Goal: Transaction & Acquisition: Purchase product/service

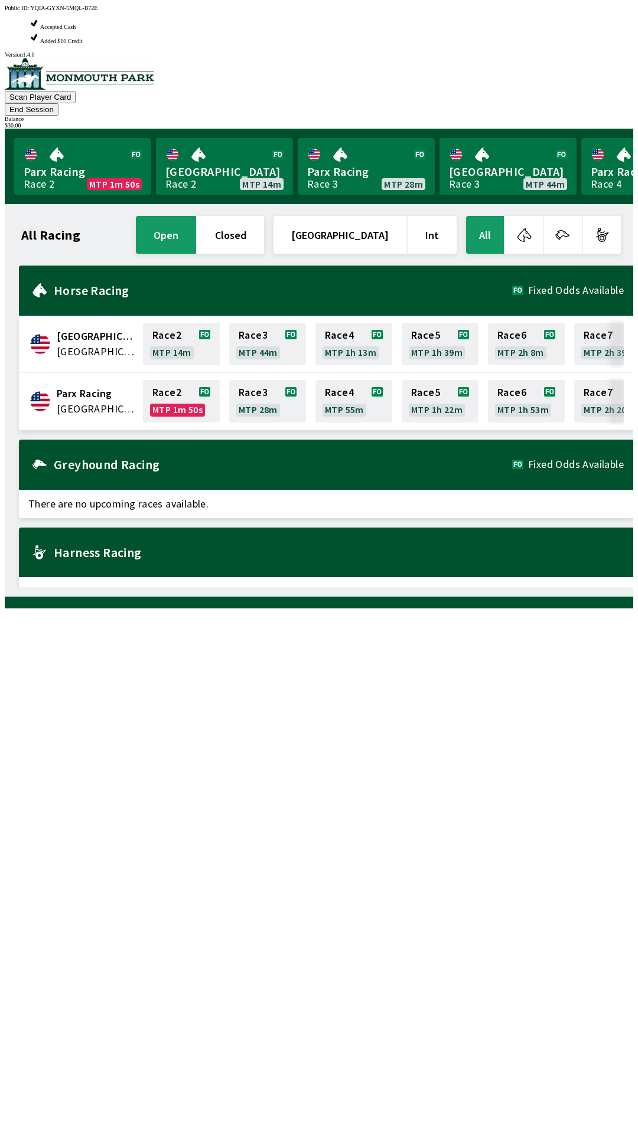
click at [58, 103] on button "End Session" at bounding box center [32, 109] width 54 height 12
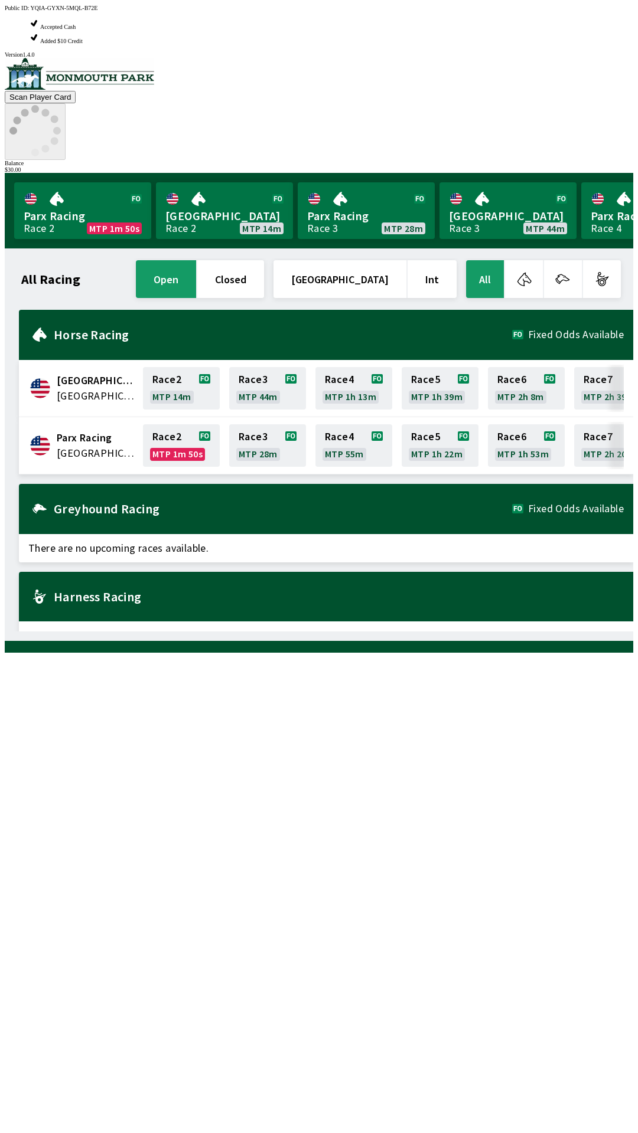
click at [61, 105] on icon at bounding box center [34, 130] width 51 height 51
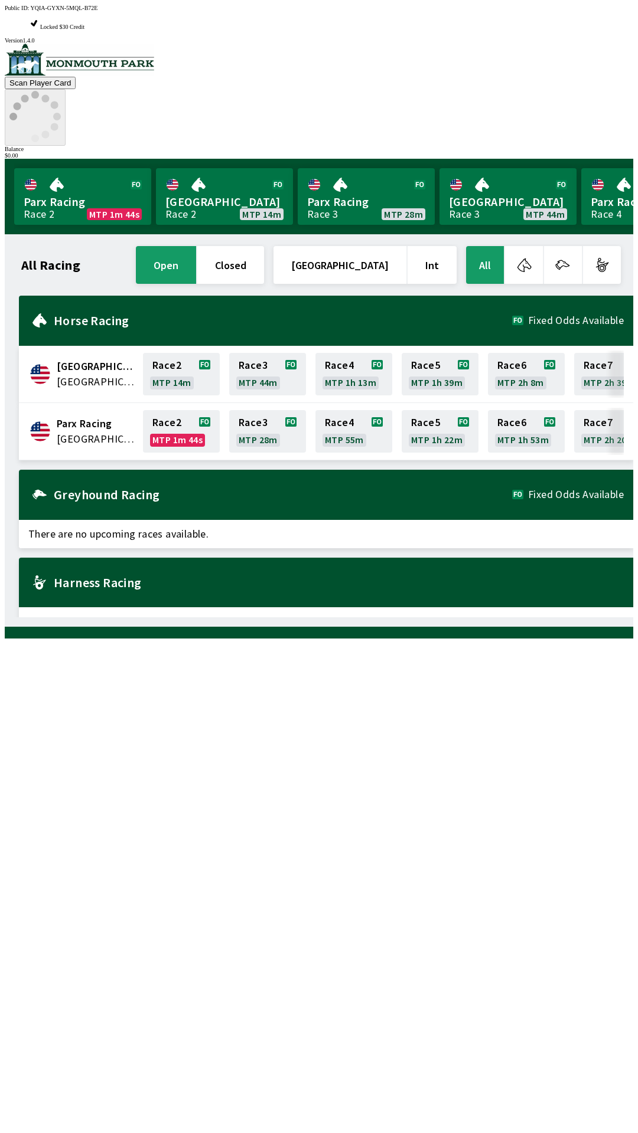
click at [84, 24] on span "Locked $30 Credit" at bounding box center [62, 27] width 44 height 6
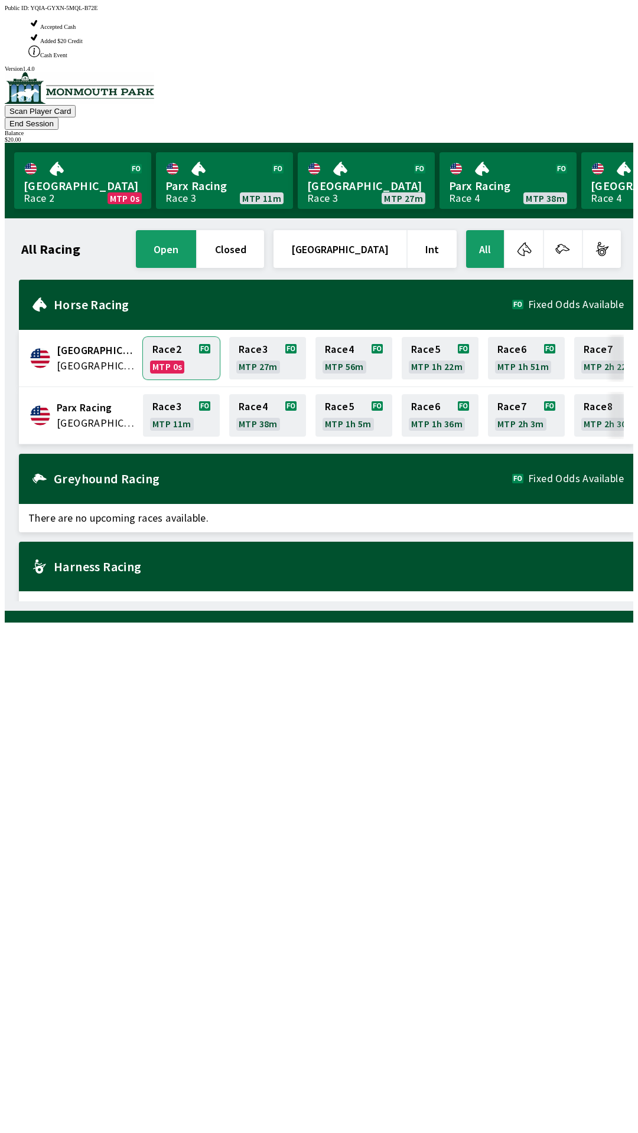
click at [171, 337] on link "Race 2 MTP 0s" at bounding box center [181, 358] width 77 height 43
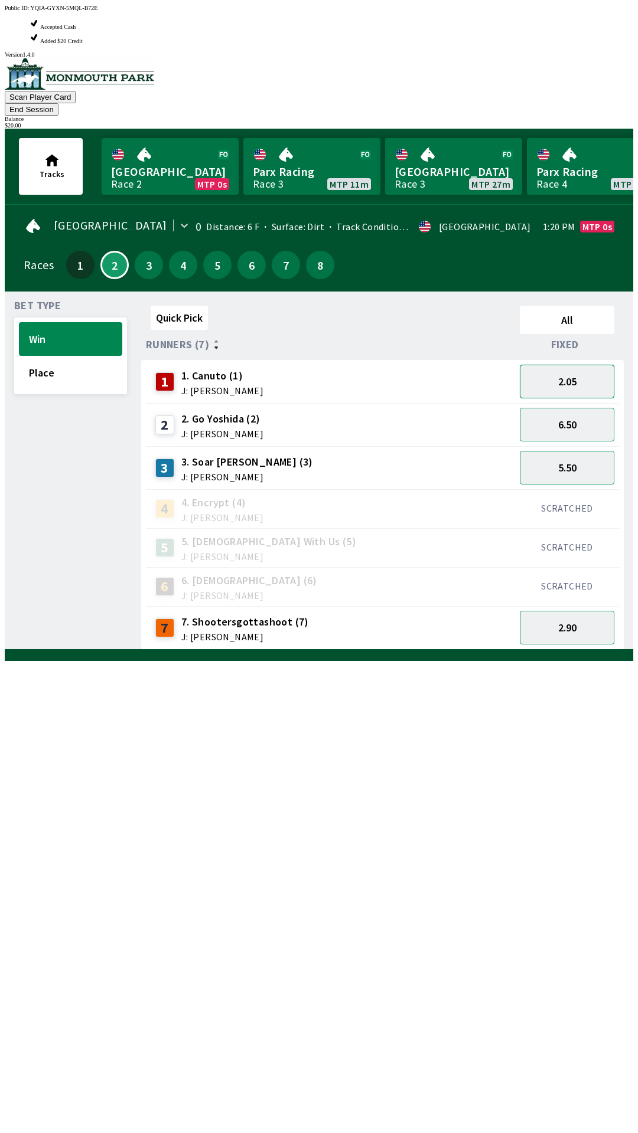
click at [571, 365] on button "2.05" at bounding box center [566, 382] width 94 height 34
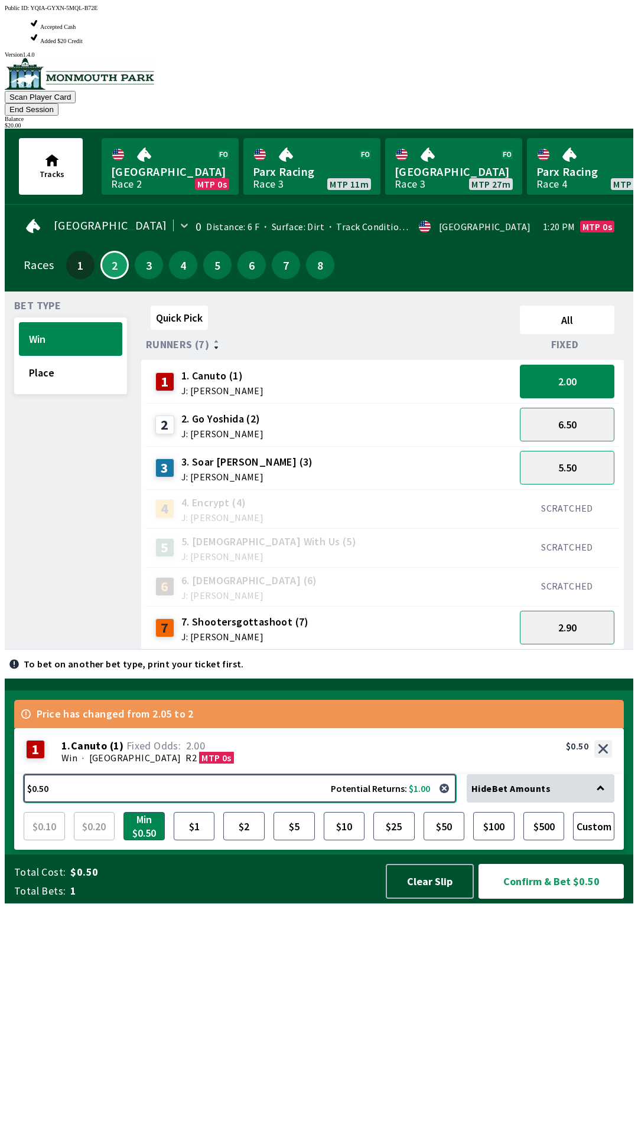
click at [204, 803] on button "$0.50 Potential Returns: $1.00" at bounding box center [240, 788] width 432 height 28
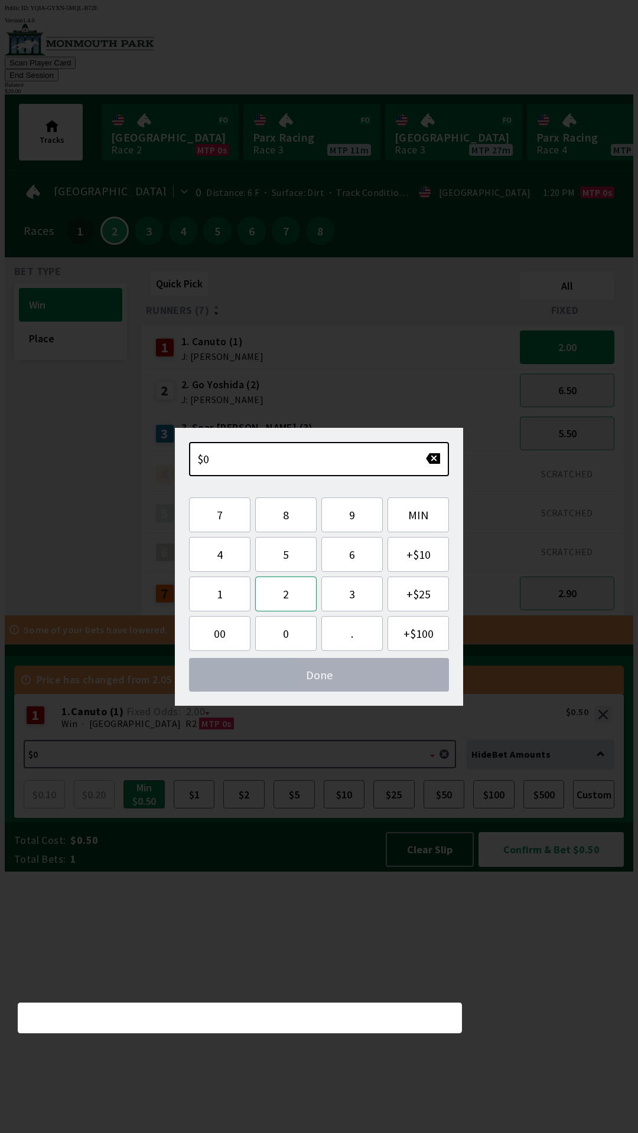
click at [280, 588] on button "2" at bounding box center [285, 594] width 61 height 35
click at [289, 554] on button "5" at bounding box center [285, 554] width 61 height 35
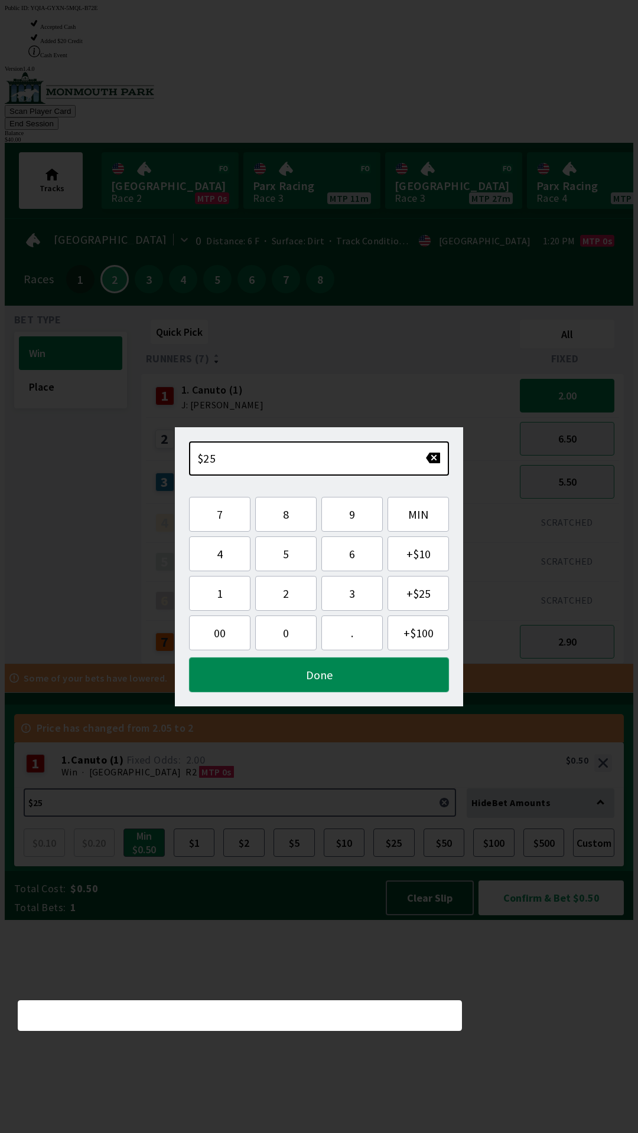
click at [394, 665] on button "Done" at bounding box center [319, 675] width 260 height 35
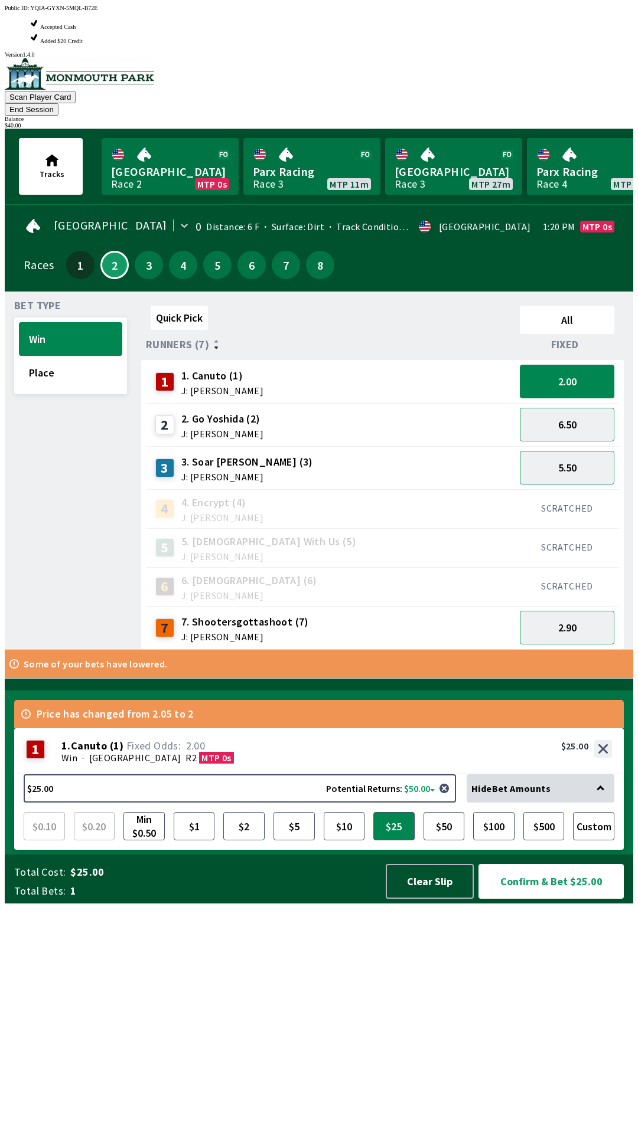
click at [579, 899] on button "Confirm & Bet $25.00" at bounding box center [550, 881] width 145 height 35
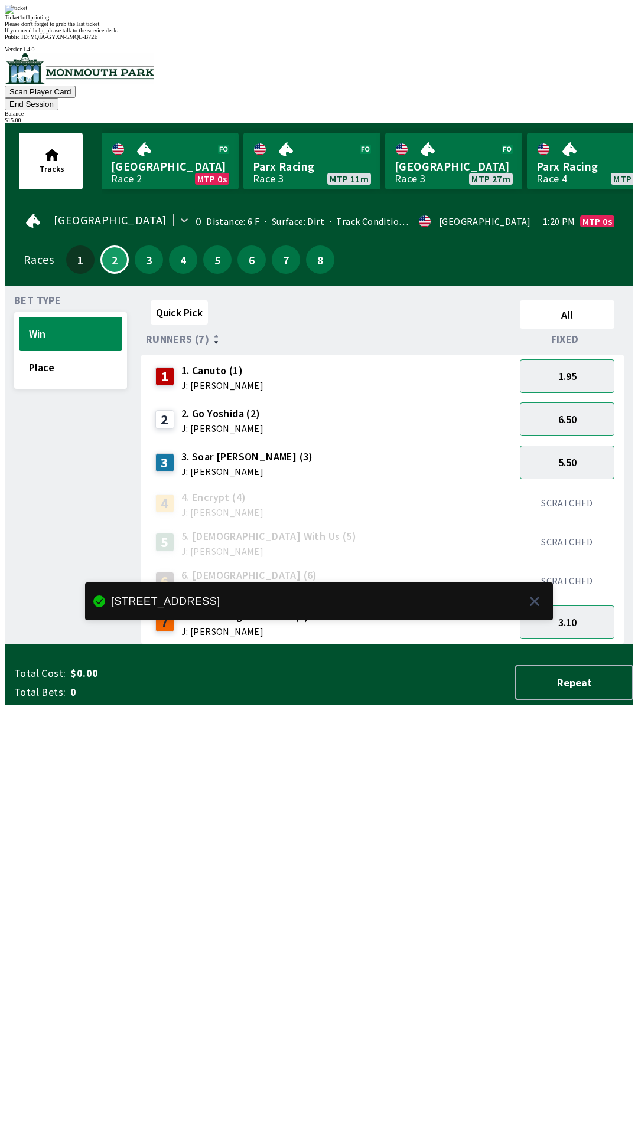
click at [186, 645] on div "Quick Pick All Runners (7) Fixed 1 1. Canuto (1) J: [PERSON_NAME] 1.95 2 2. Go …" at bounding box center [387, 470] width 492 height 349
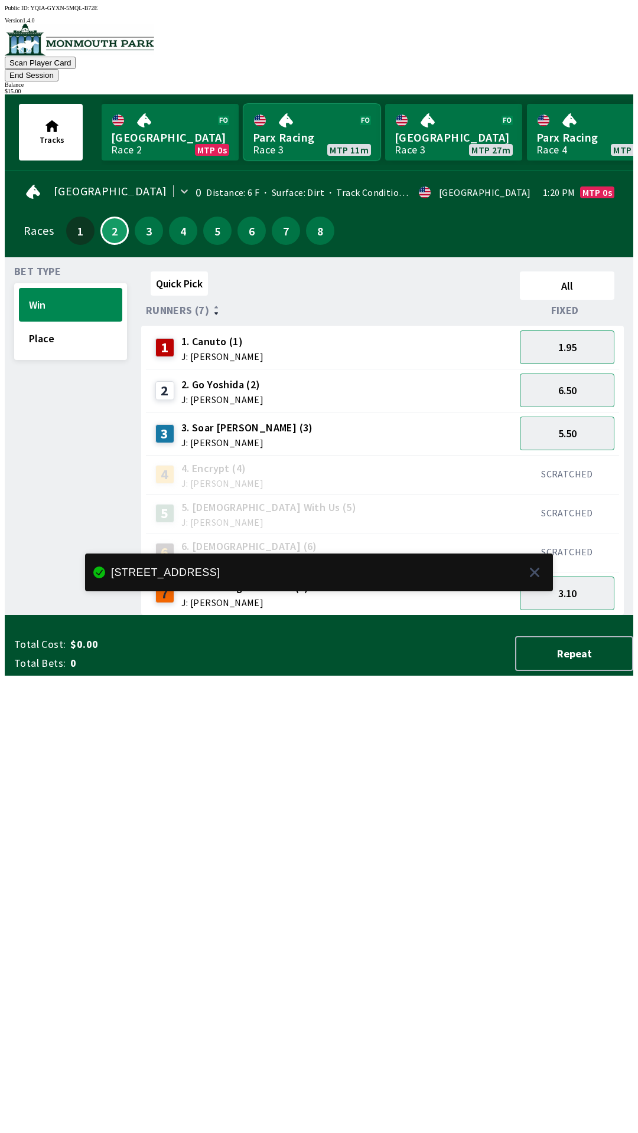
click at [279, 125] on link "Parx Racing Race 3 MTP 11m" at bounding box center [311, 132] width 137 height 57
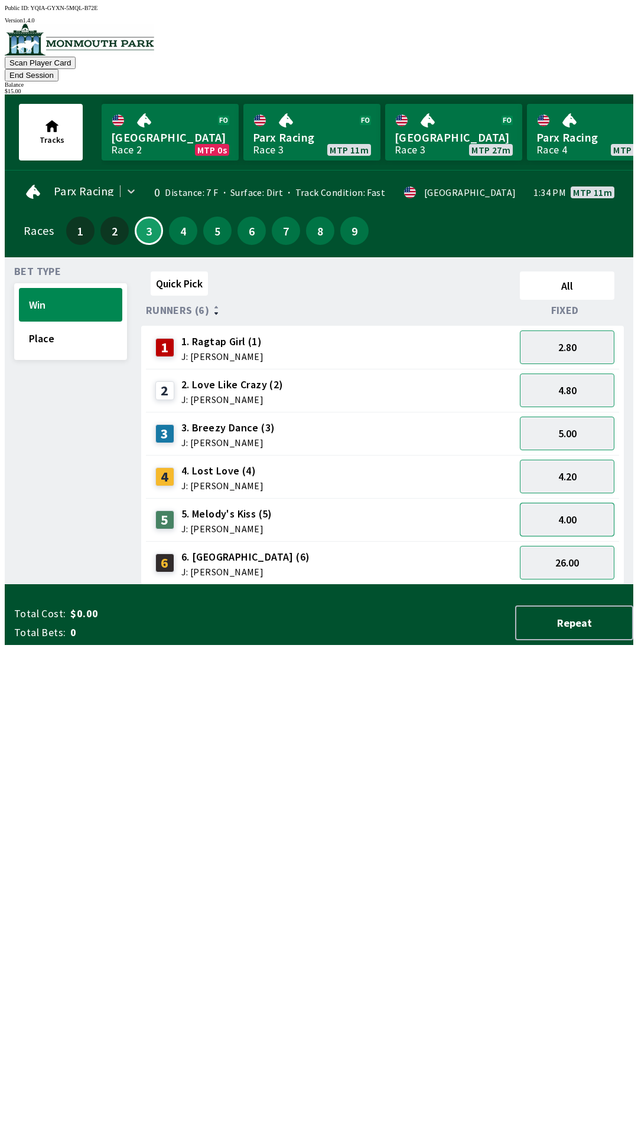
click at [581, 503] on button "4.00" at bounding box center [566, 520] width 94 height 34
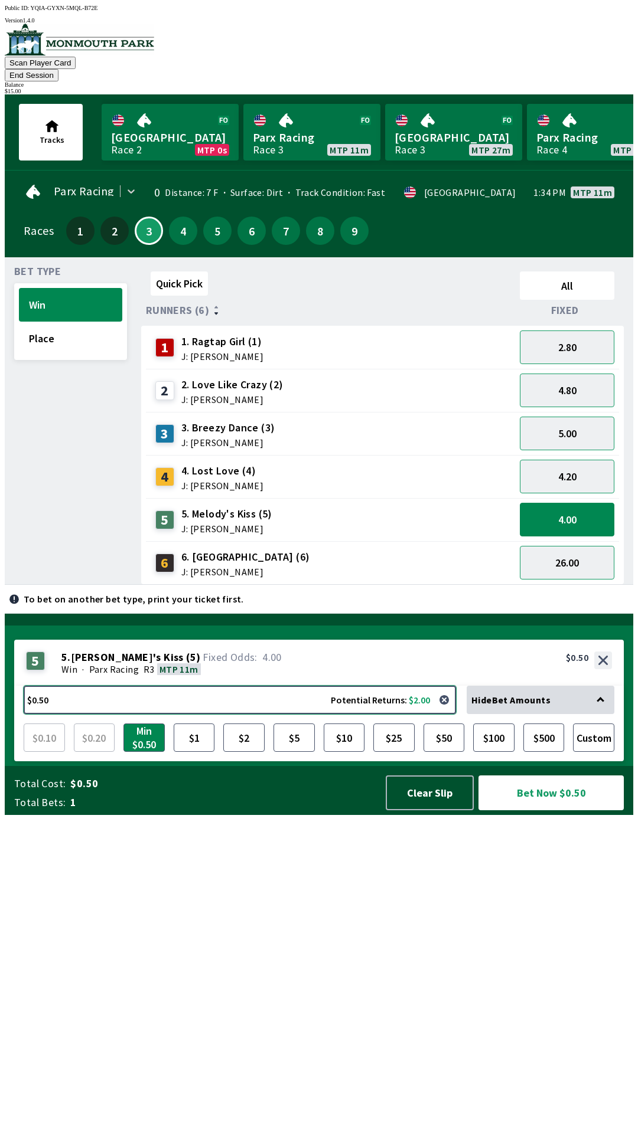
click at [202, 714] on button "$0.50 Potential Returns: $2.00" at bounding box center [240, 700] width 432 height 28
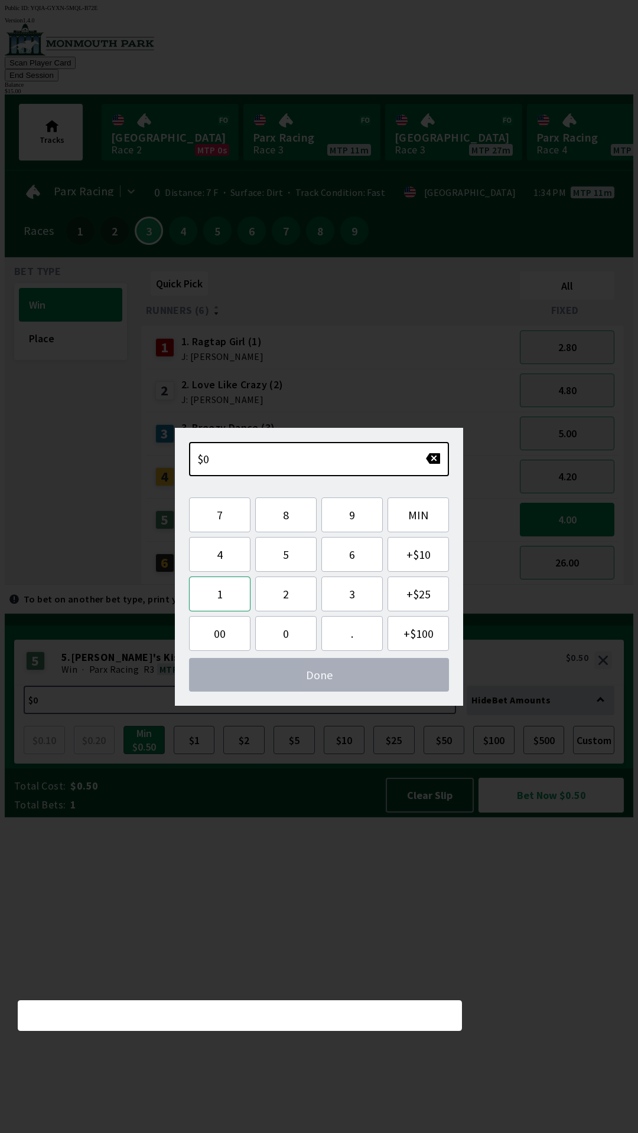
click at [218, 600] on button "1" at bounding box center [219, 594] width 61 height 35
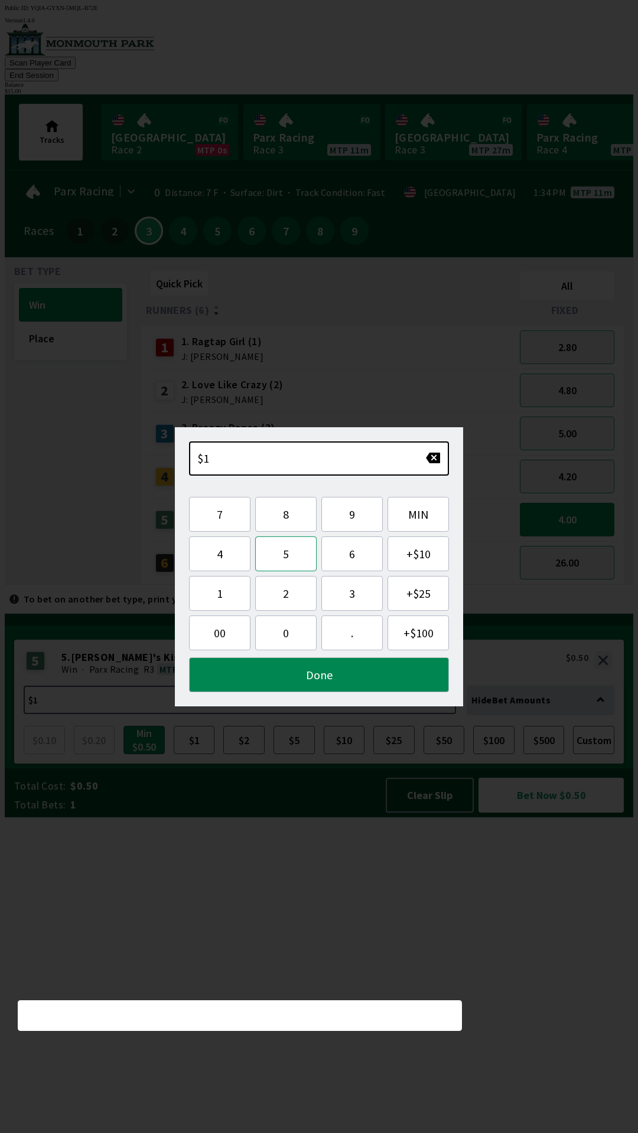
click at [295, 555] on button "5" at bounding box center [285, 554] width 61 height 35
click at [328, 674] on button "Done" at bounding box center [319, 675] width 260 height 35
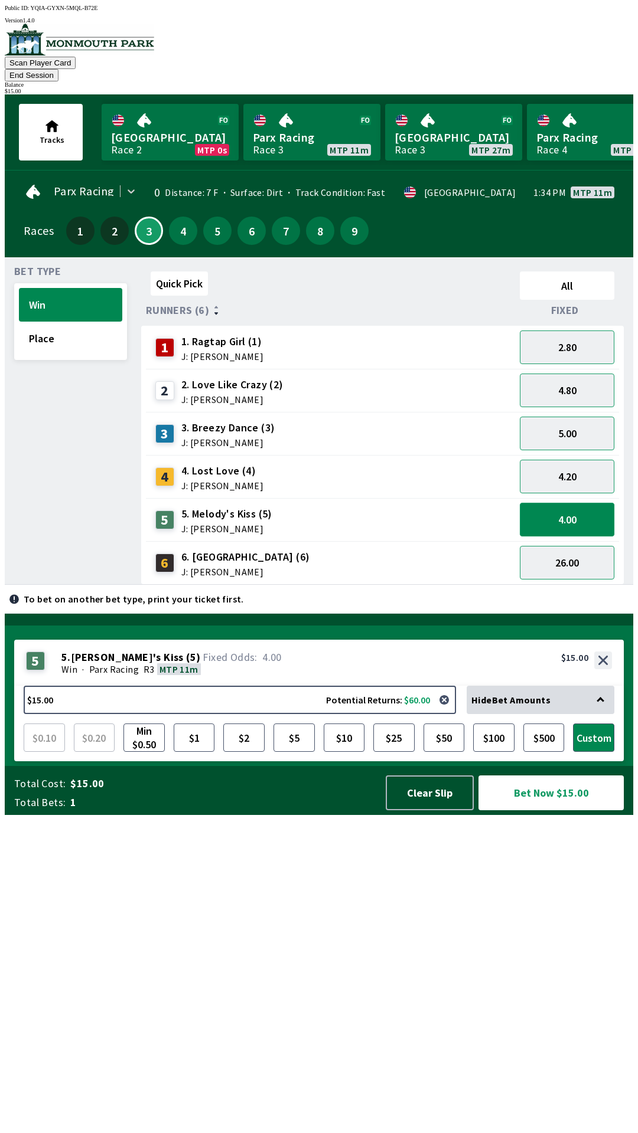
click at [574, 503] on button "4.00" at bounding box center [566, 520] width 94 height 34
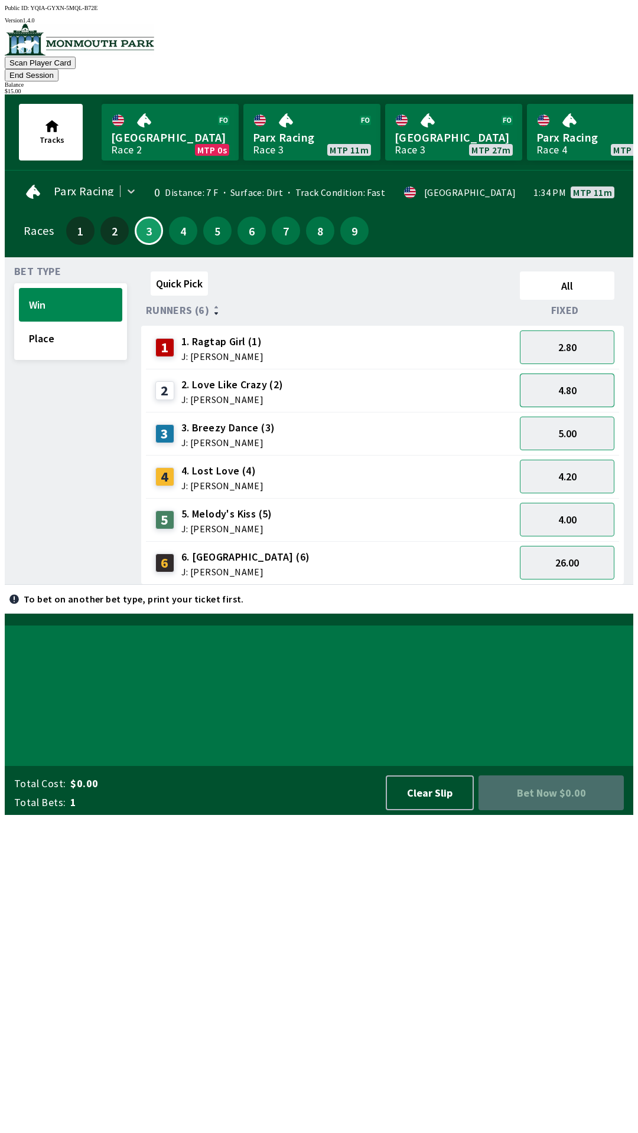
click at [591, 382] on button "4.80" at bounding box center [566, 391] width 94 height 34
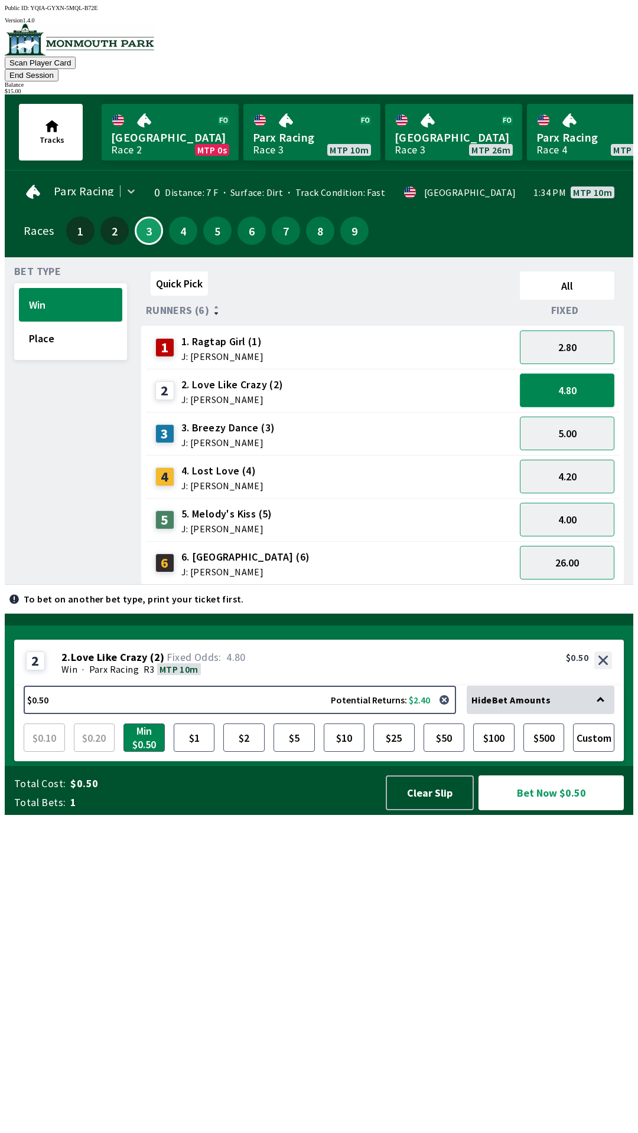
click at [587, 375] on button "4.80" at bounding box center [566, 391] width 94 height 34
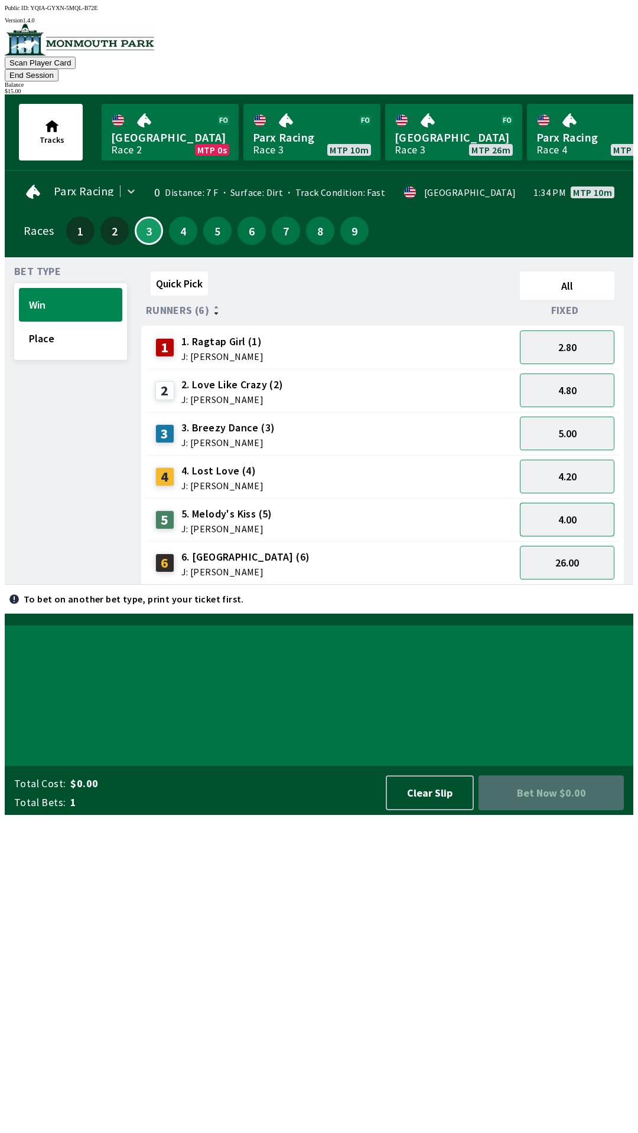
click at [576, 505] on button "4.00" at bounding box center [566, 520] width 94 height 34
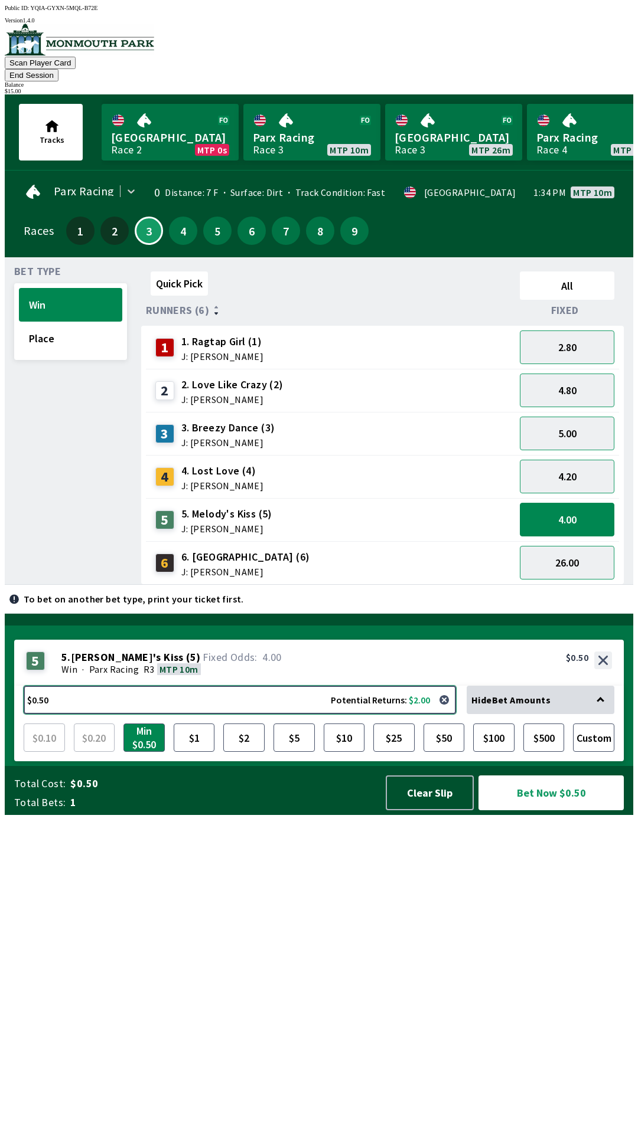
click at [312, 714] on button "$0.50 Potential Returns: $2.00" at bounding box center [240, 700] width 432 height 28
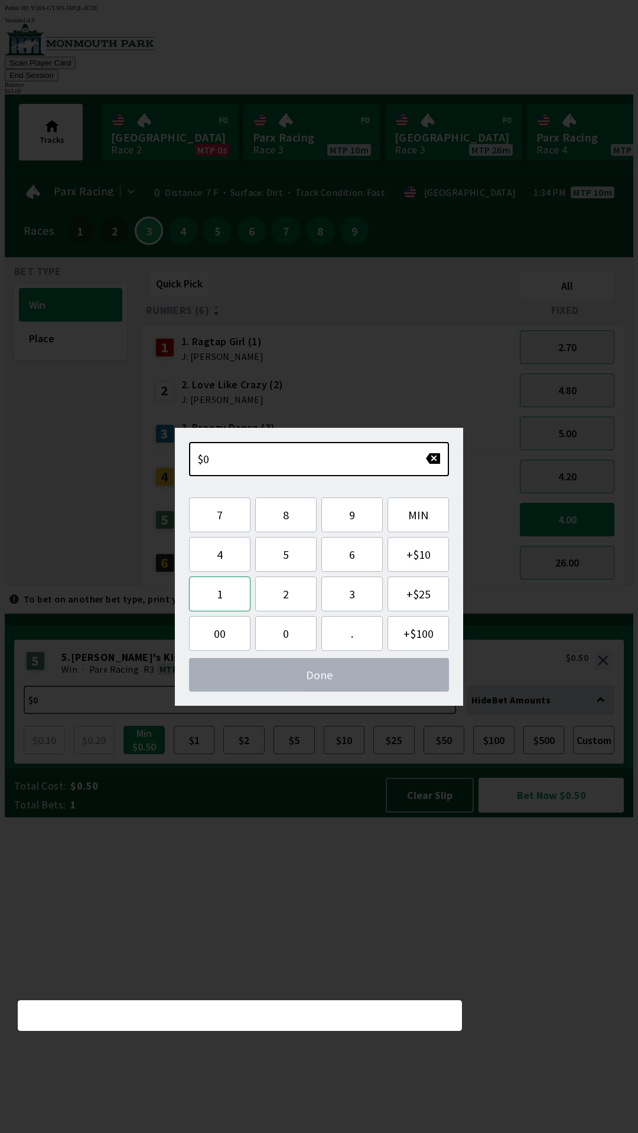
click at [224, 596] on button "1" at bounding box center [219, 594] width 61 height 35
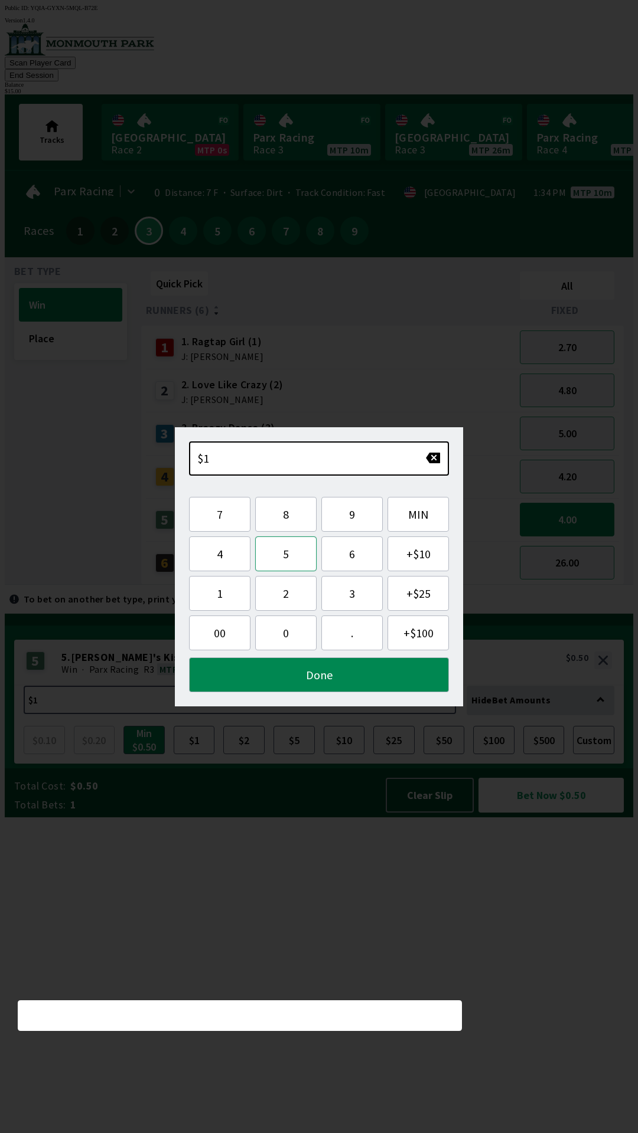
click at [280, 561] on button "5" at bounding box center [285, 554] width 61 height 35
click at [303, 681] on button "Done" at bounding box center [319, 675] width 260 height 35
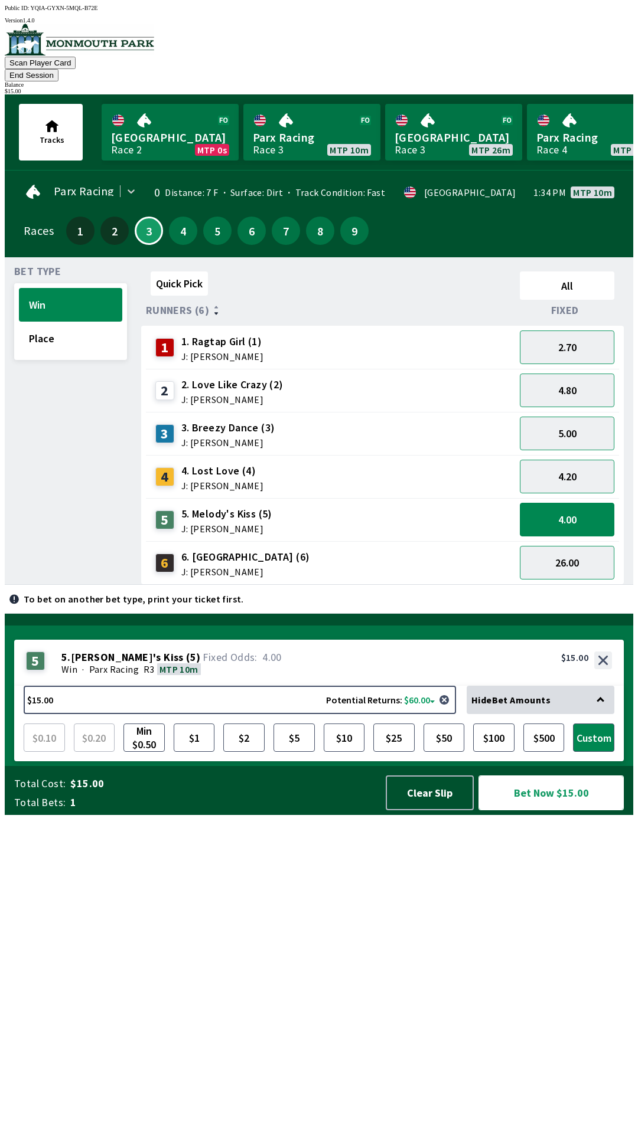
click at [567, 810] on button "Bet Now $15.00" at bounding box center [550, 793] width 145 height 35
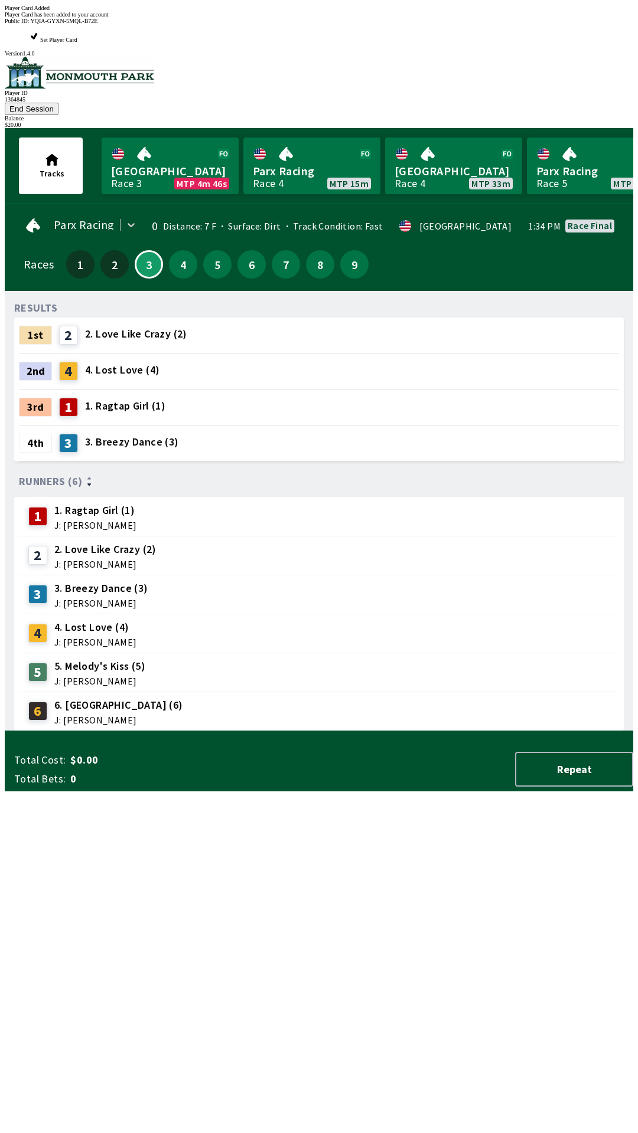
click at [380, 731] on div "RESULTS 1st 2 2. Love Like Crazy (2) 2nd 4 4. Lost Love (4) 3rd 1 1. Ragtap Gir…" at bounding box center [323, 515] width 619 height 431
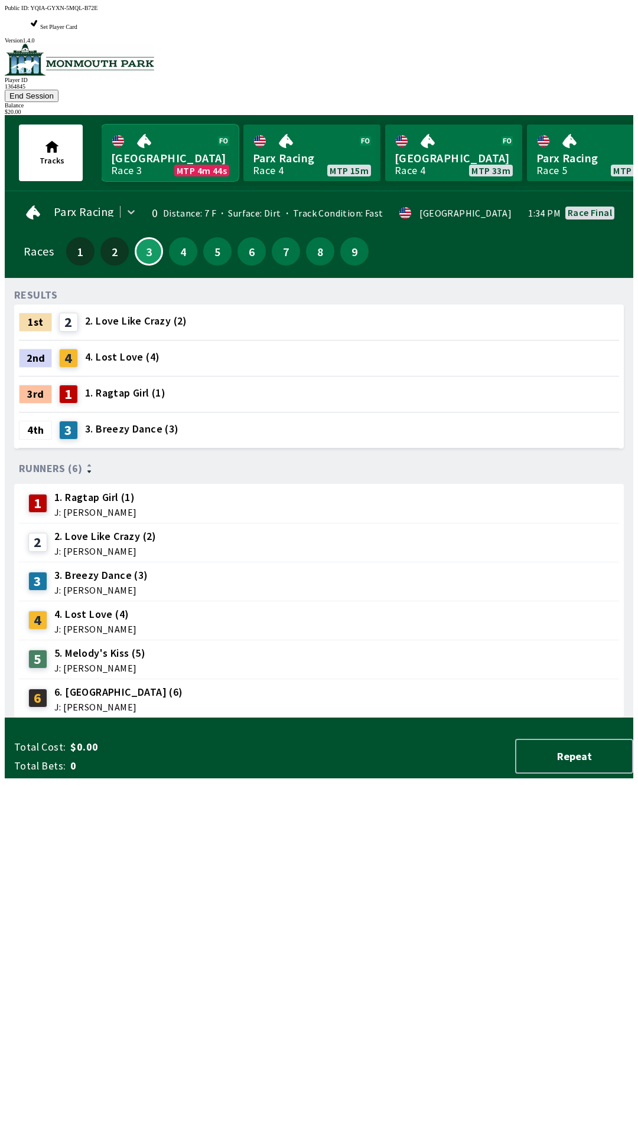
click at [153, 125] on link "Monmouth Park Race 3 MTP 4m 44s" at bounding box center [170, 153] width 137 height 57
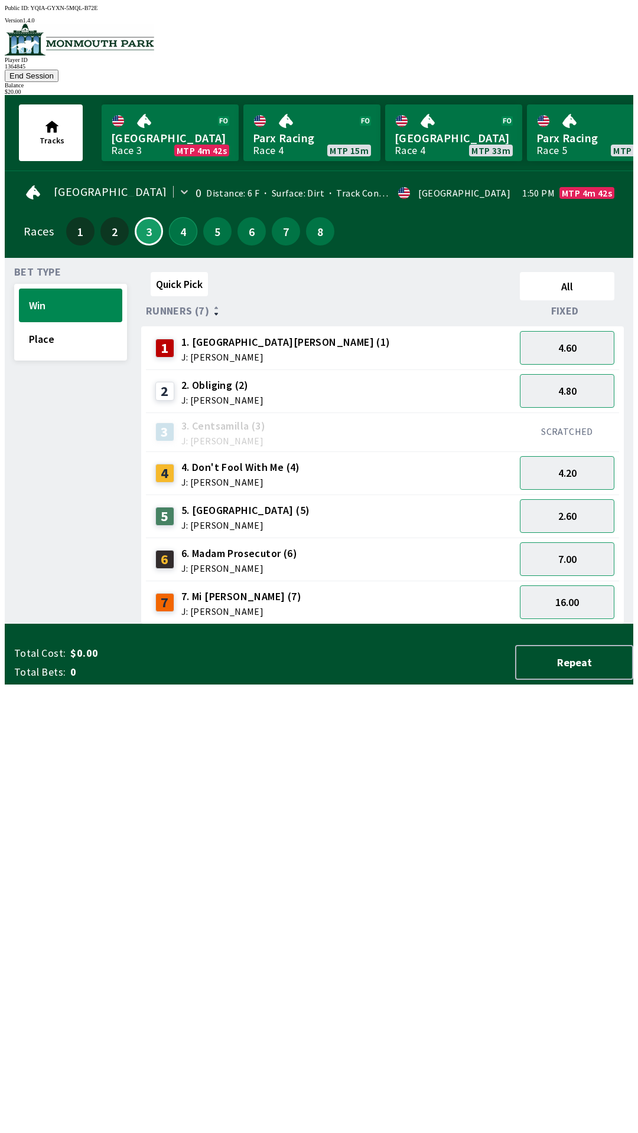
click at [174, 221] on button "4" at bounding box center [183, 231] width 28 height 28
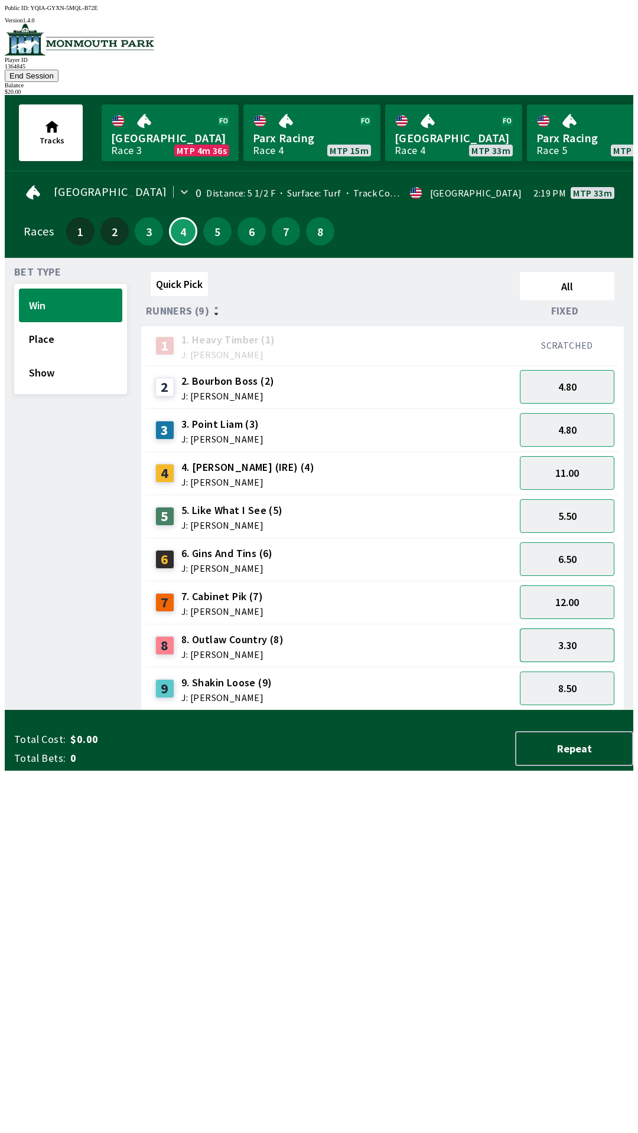
click at [570, 632] on button "3.30" at bounding box center [566, 646] width 94 height 34
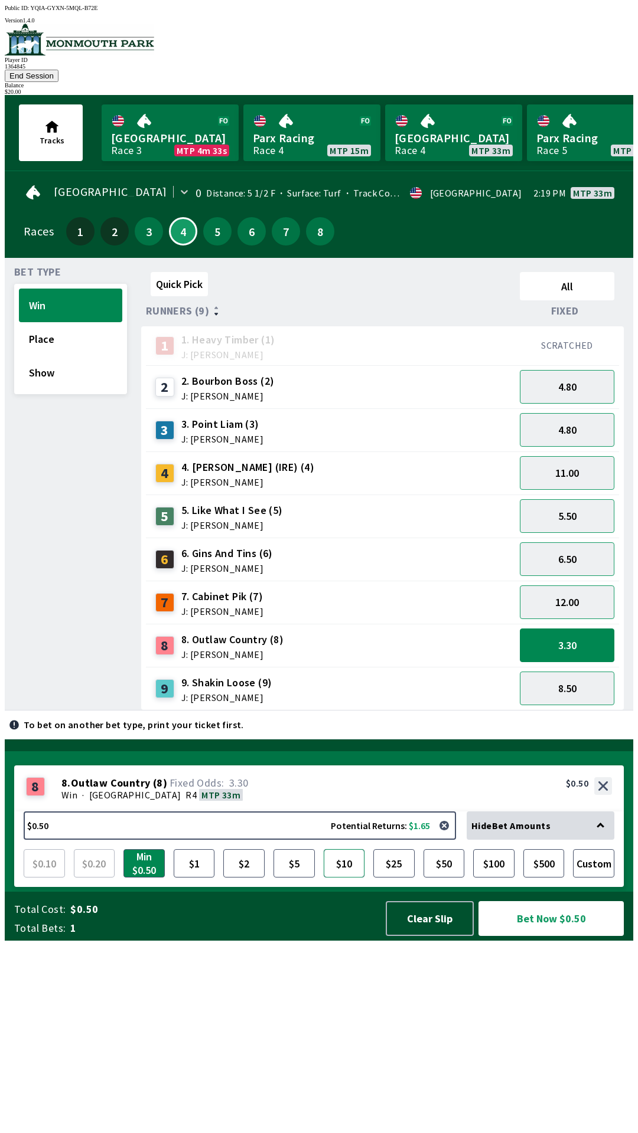
click at [347, 878] on button "$10" at bounding box center [343, 863] width 41 height 28
click at [559, 936] on button "Bet Now $10.00" at bounding box center [550, 918] width 145 height 35
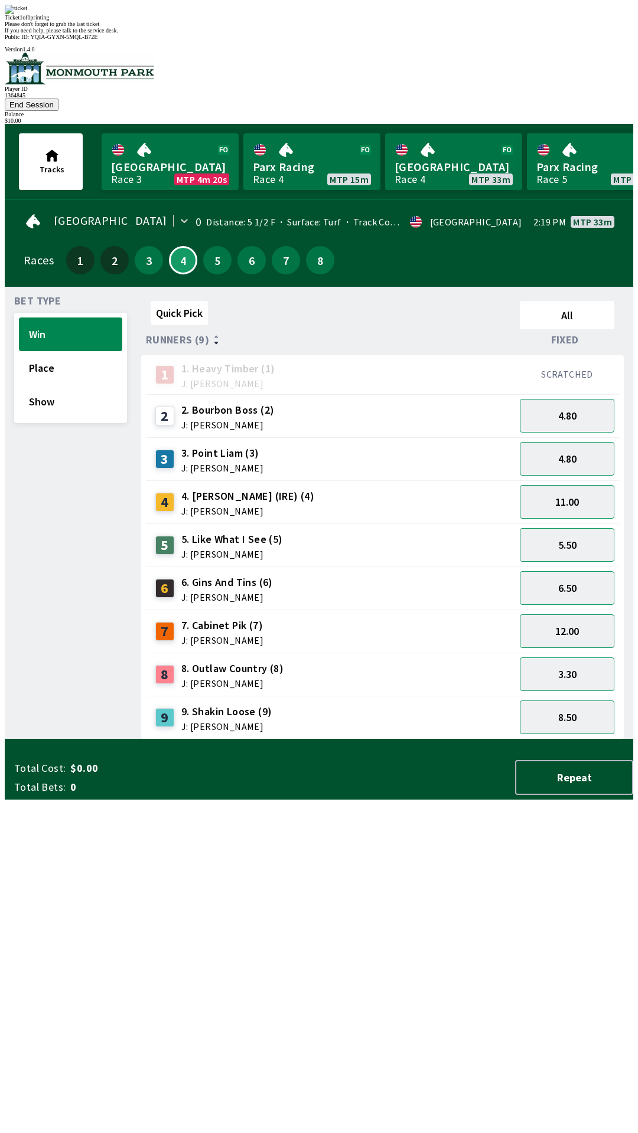
click at [391, 740] on div "Quick Pick All Runners (9) Fixed 1 1. Heavy Timber (1) J: Joezer [PERSON_NAME] …" at bounding box center [387, 517] width 492 height 443
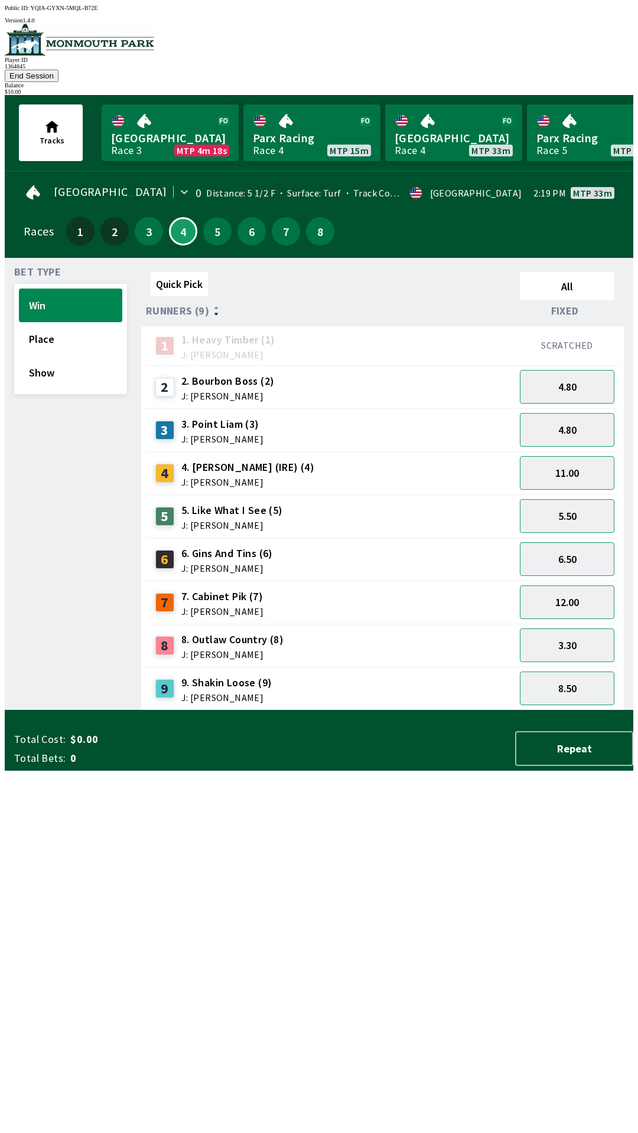
click at [58, 70] on button "End Session" at bounding box center [32, 76] width 54 height 12
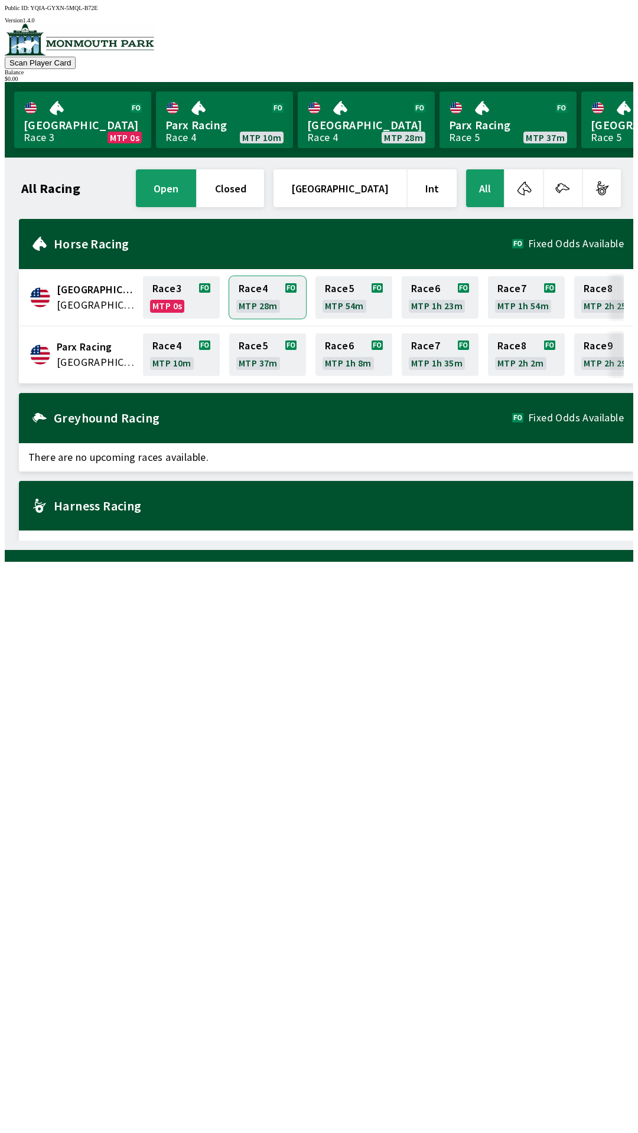
click at [264, 298] on link "Race 4 MTP 28m" at bounding box center [267, 297] width 77 height 43
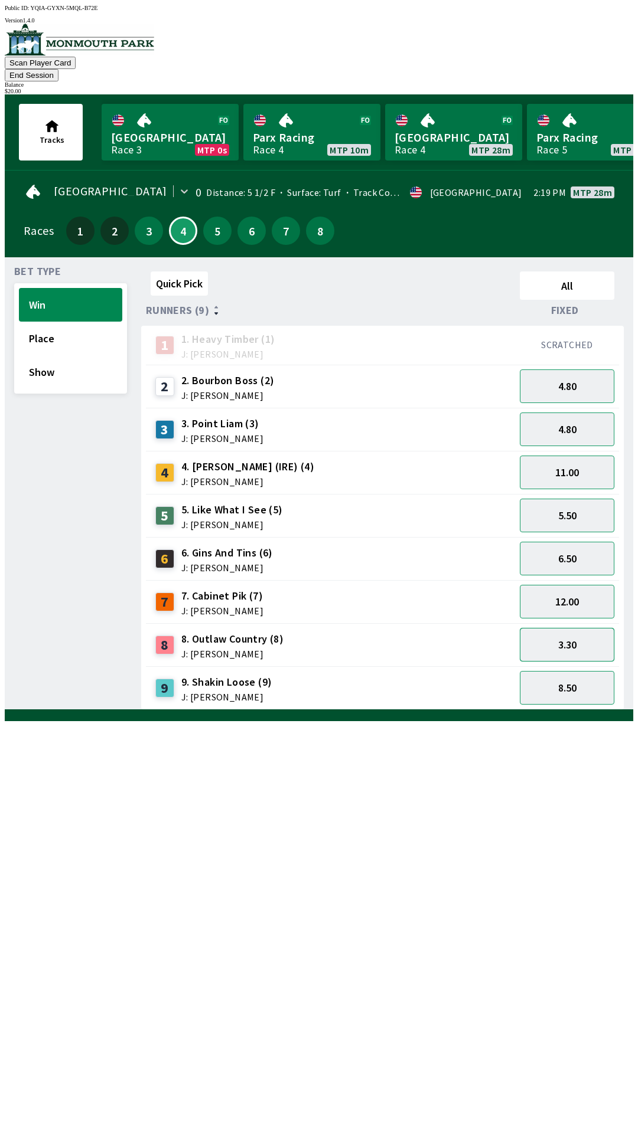
click at [586, 632] on button "3.30" at bounding box center [566, 645] width 94 height 34
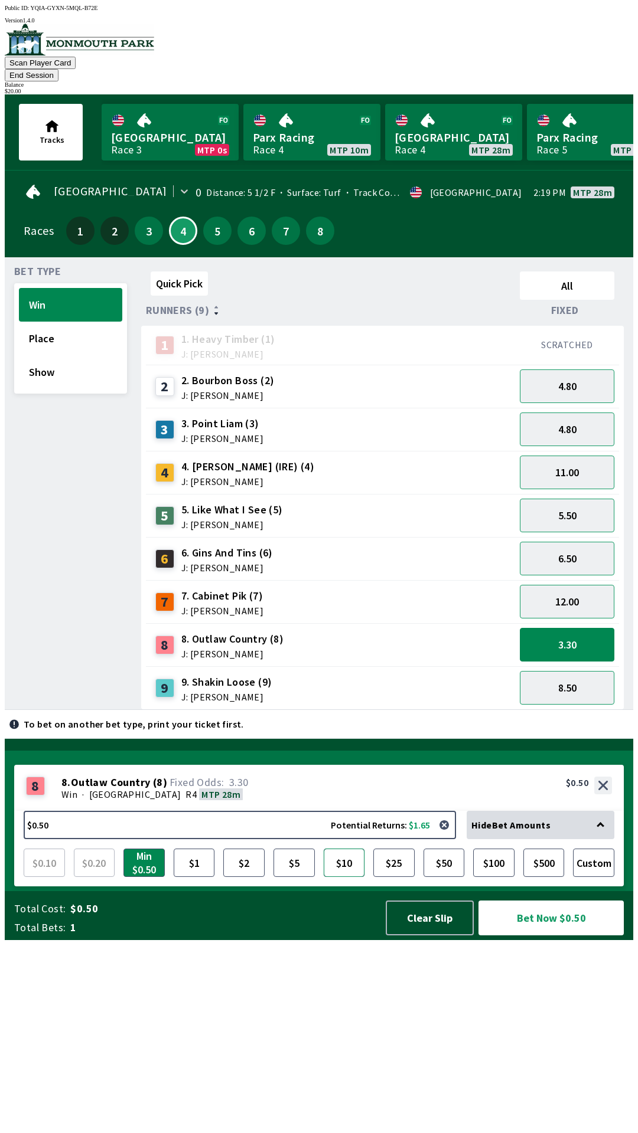
click at [341, 877] on button "$10" at bounding box center [343, 863] width 41 height 28
click at [540, 936] on button "Bet Now $10.00" at bounding box center [550, 918] width 145 height 35
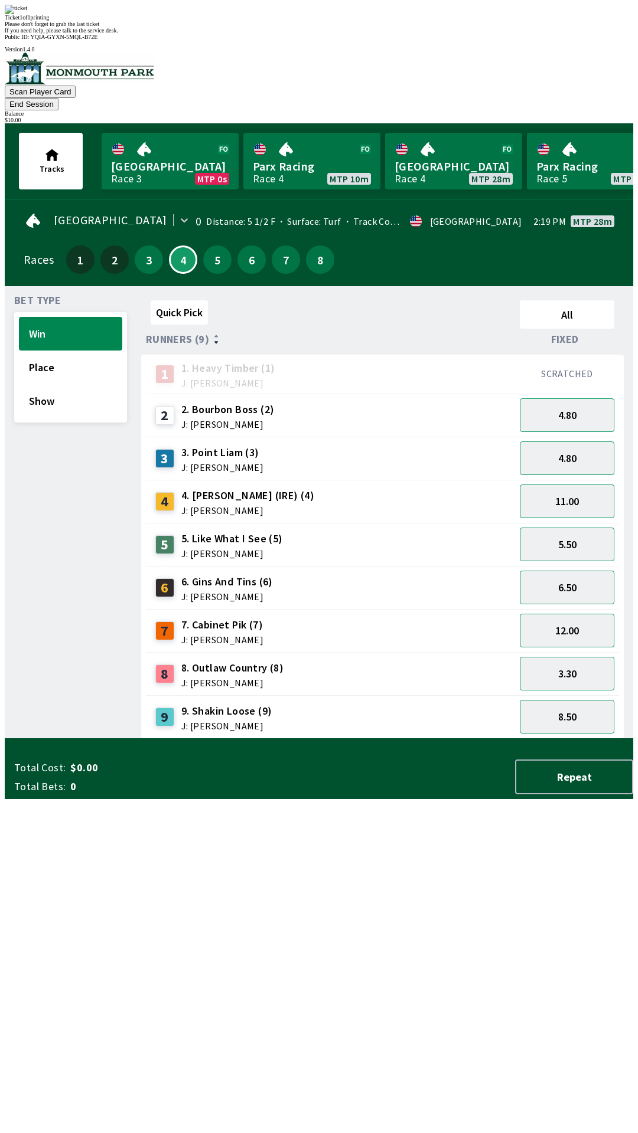
click at [517, 739] on div "Quick Pick All Runners (9) Fixed 1 1. Heavy Timber (1) J: Joezer [PERSON_NAME] …" at bounding box center [387, 517] width 492 height 443
